Goal: Task Accomplishment & Management: Manage account settings

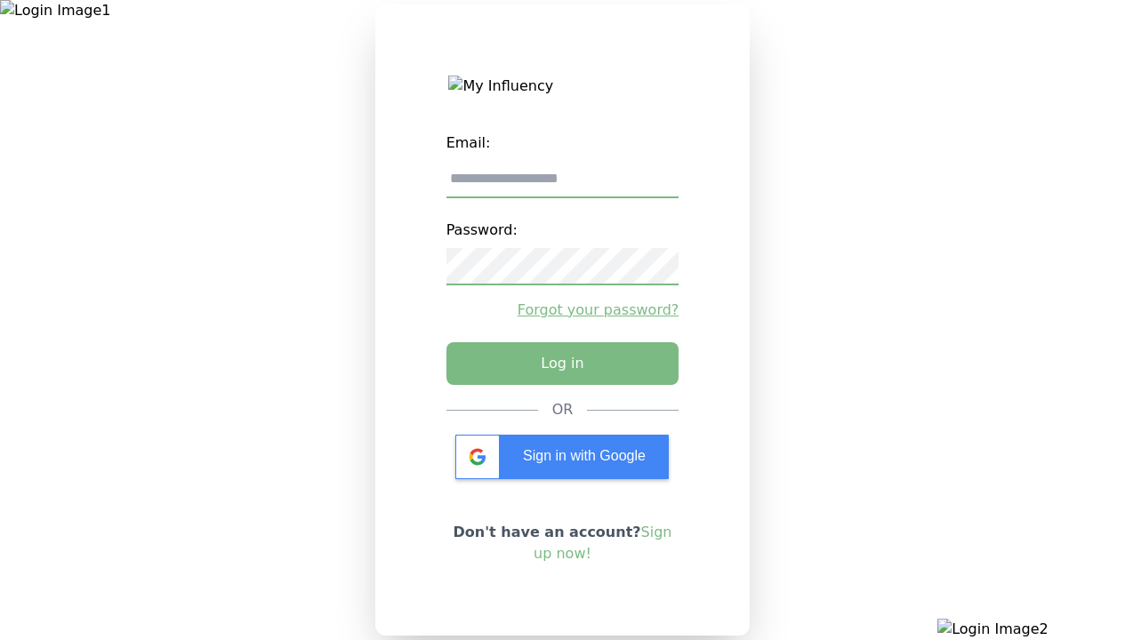
click at [562, 186] on input "email" at bounding box center [562, 179] width 233 height 37
type input "**********"
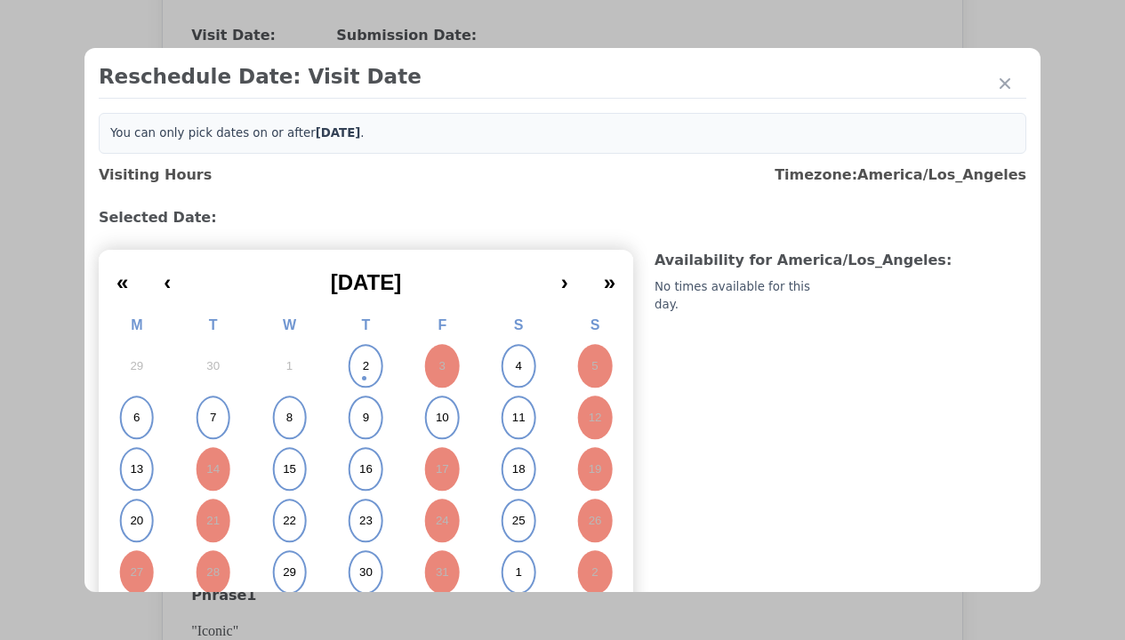
click at [363, 366] on abbr "2" at bounding box center [366, 366] width 6 height 16
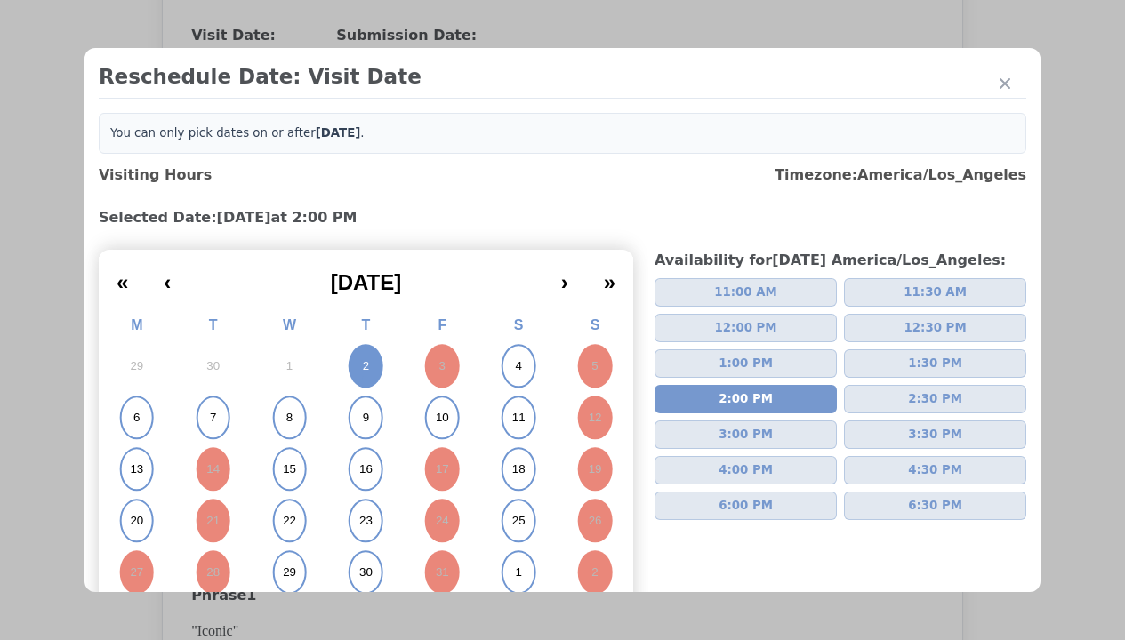
click at [282, 402] on div "Update Submission Date" at bounding box center [282, 400] width 147 height 18
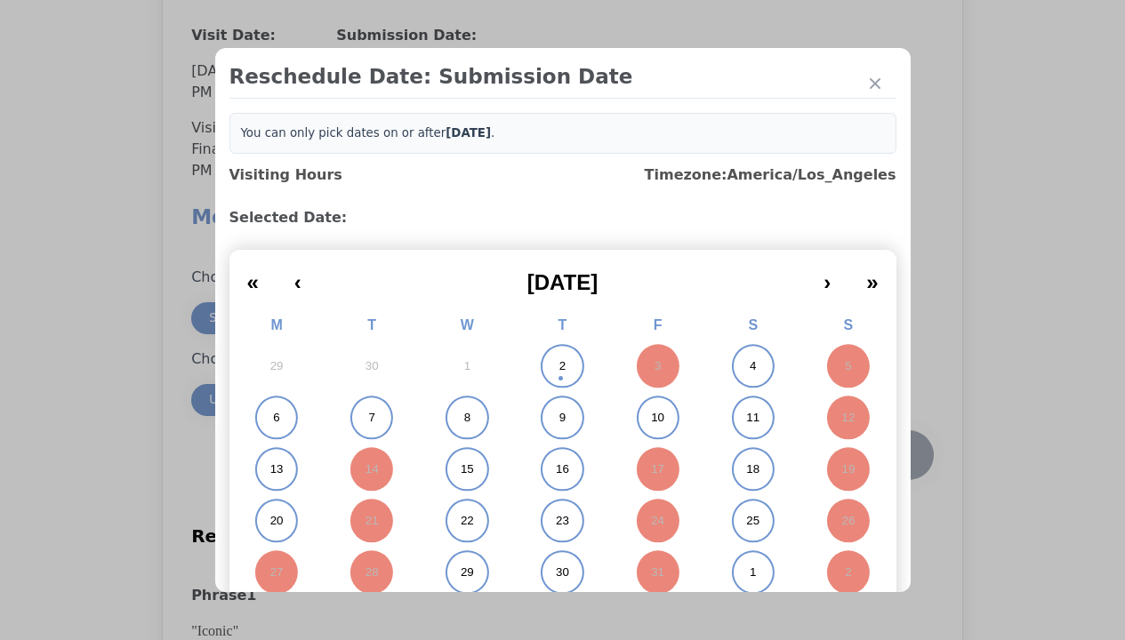
click at [559, 366] on abbr "2" at bounding box center [562, 366] width 6 height 16
click at [872, 457] on div "Submit Date Change" at bounding box center [872, 456] width 88 height 36
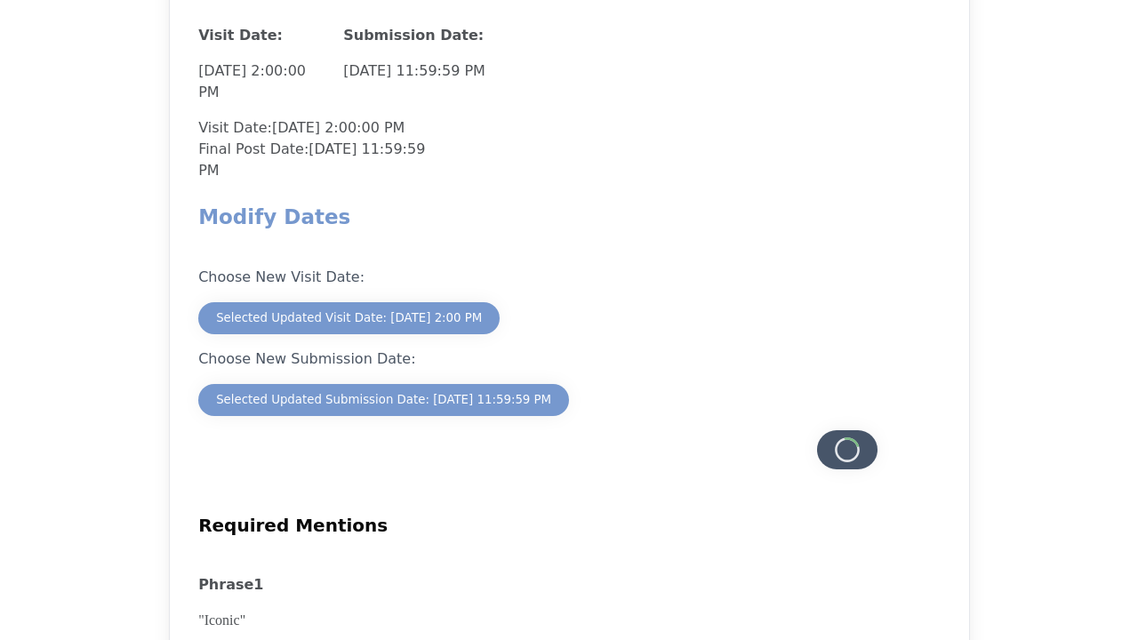
scroll to position [1562, 0]
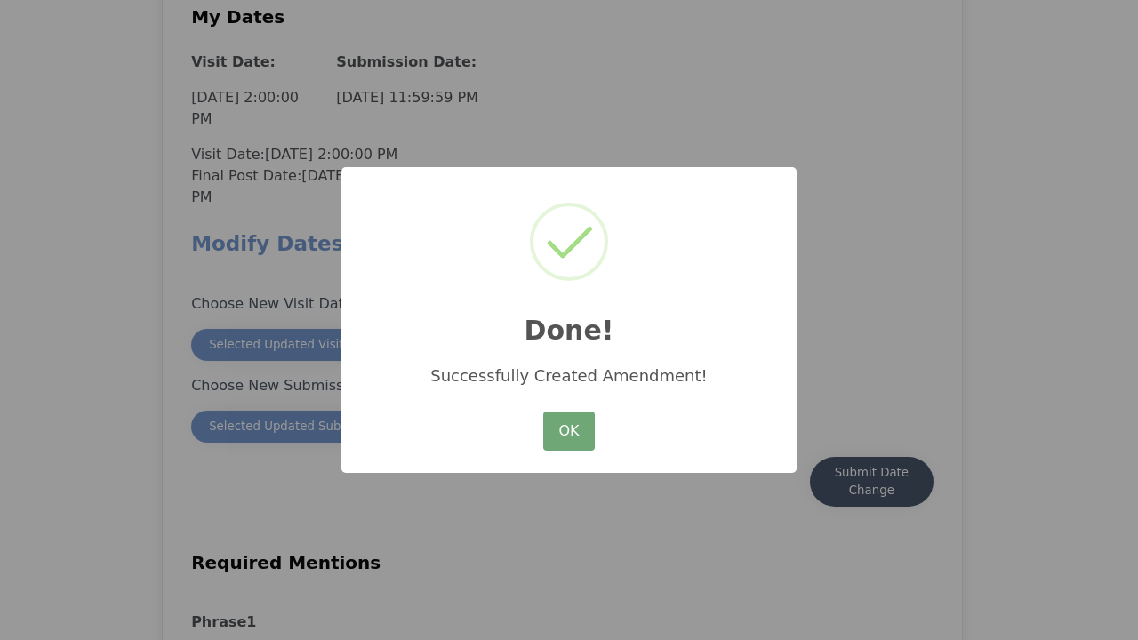
click at [569, 432] on button "OK" at bounding box center [569, 431] width 52 height 39
